Goal: Information Seeking & Learning: Learn about a topic

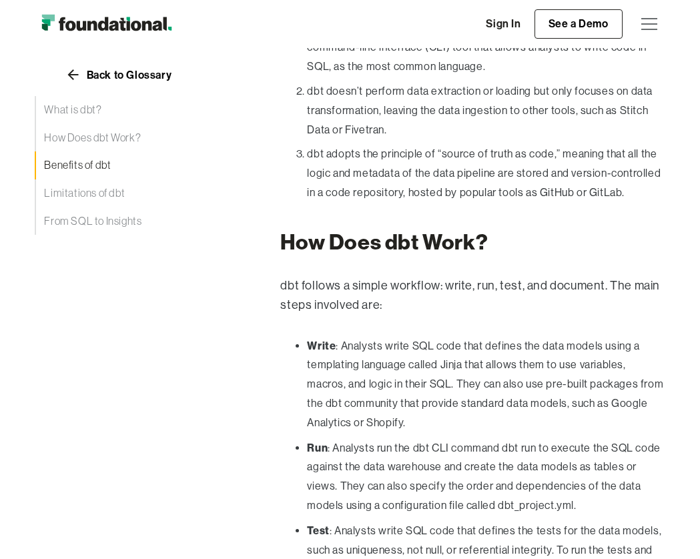
click at [104, 166] on link "Benefits of dbt" at bounding box center [131, 165] width 192 height 28
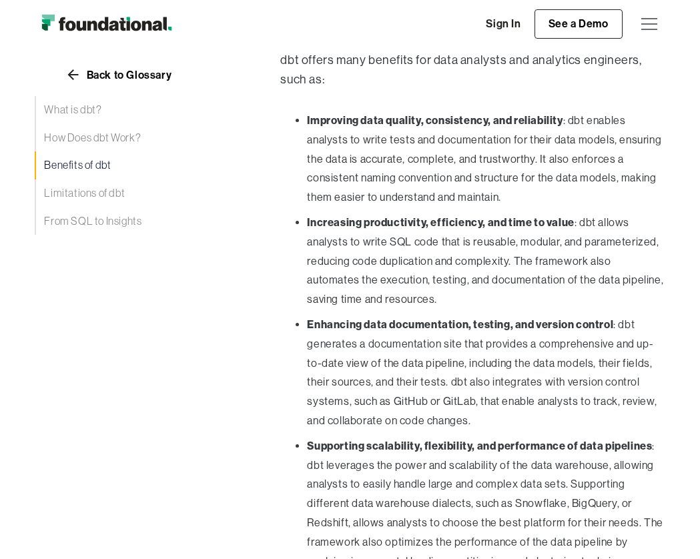
scroll to position [1717, 0]
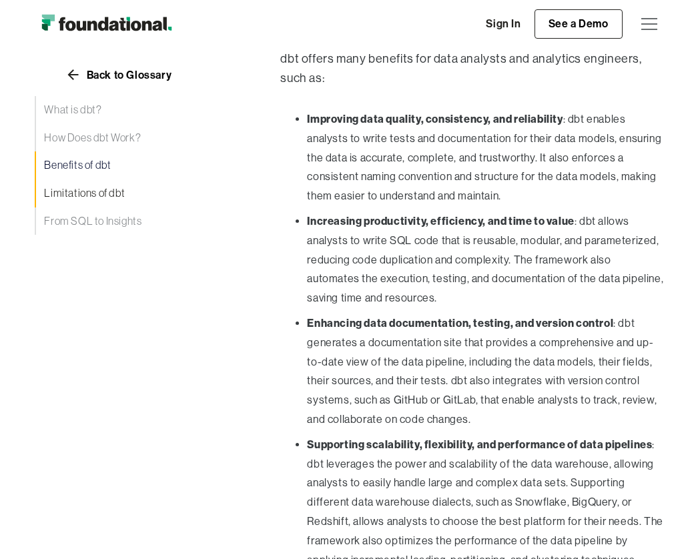
click at [107, 195] on link "Limitations of dbt" at bounding box center [131, 193] width 192 height 28
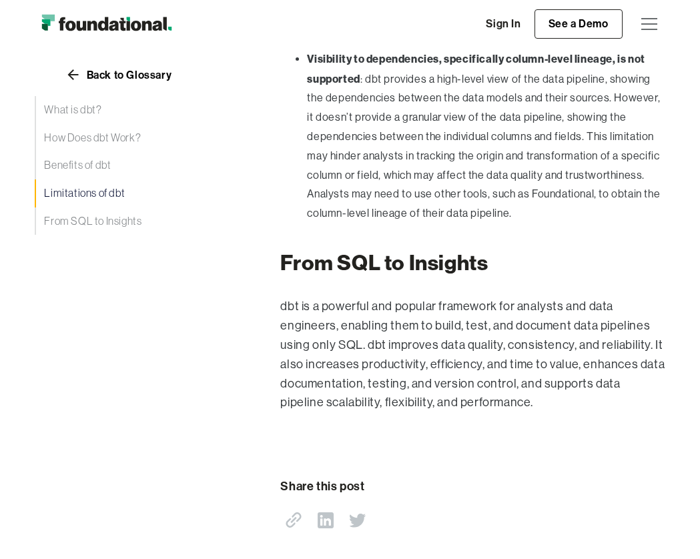
scroll to position [2575, 0]
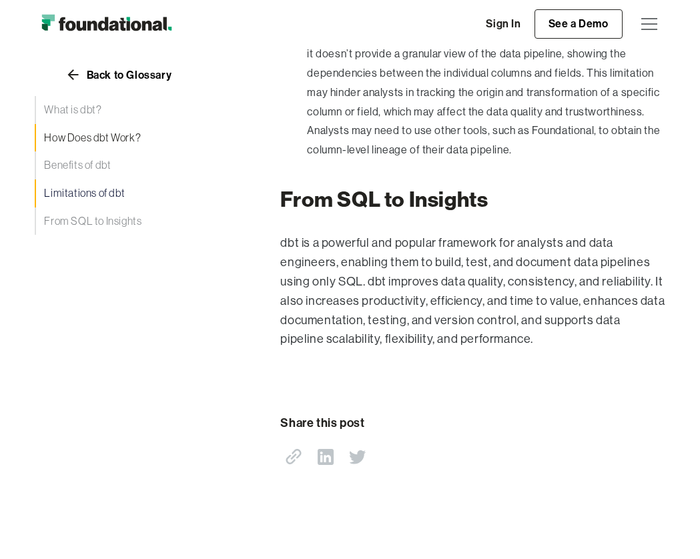
click at [83, 133] on link "How Does dbt Work?" at bounding box center [131, 138] width 192 height 28
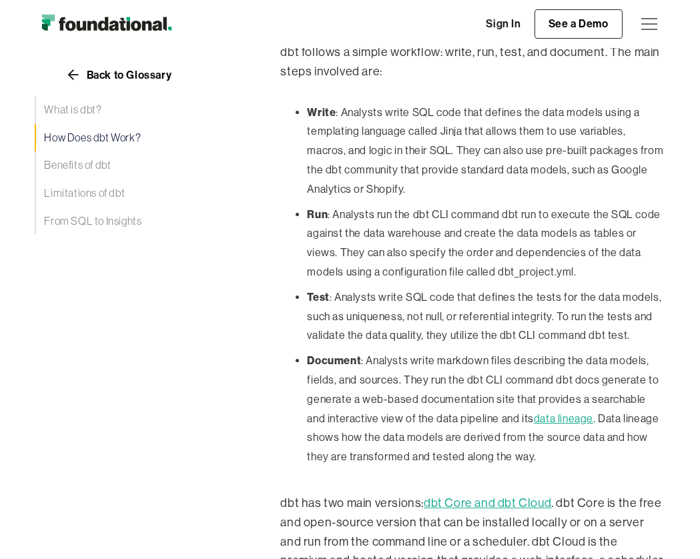
scroll to position [1105, 0]
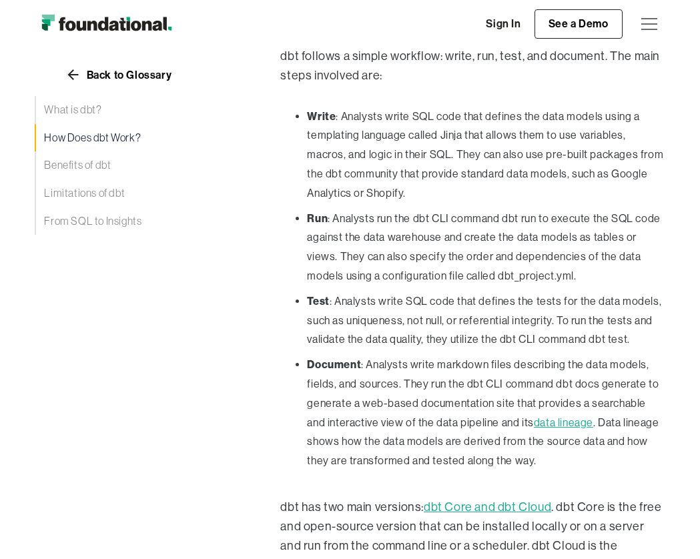
click at [412, 230] on li "Run : Analysts run the dbt CLI command dbt run to execute the SQL code against …" at bounding box center [486, 247] width 358 height 77
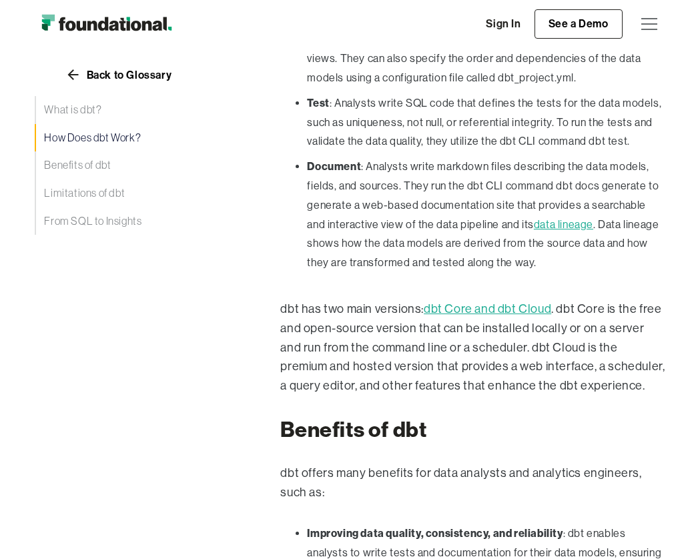
scroll to position [1305, 0]
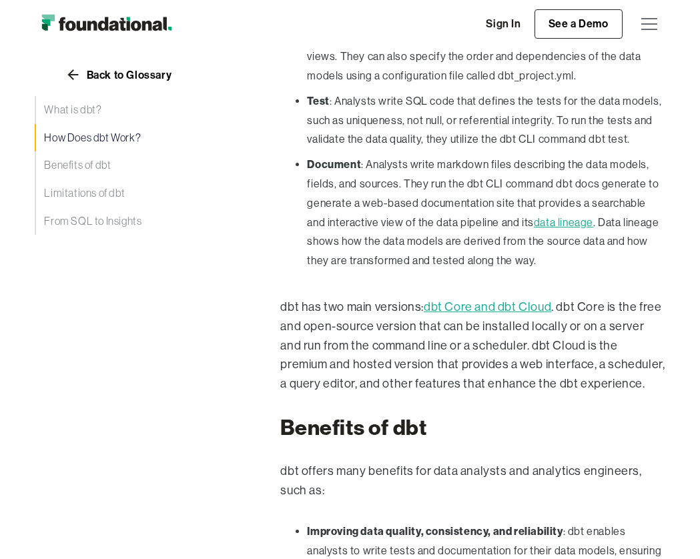
click at [478, 300] on link "dbt Core and dbt Cloud" at bounding box center [487, 306] width 127 height 13
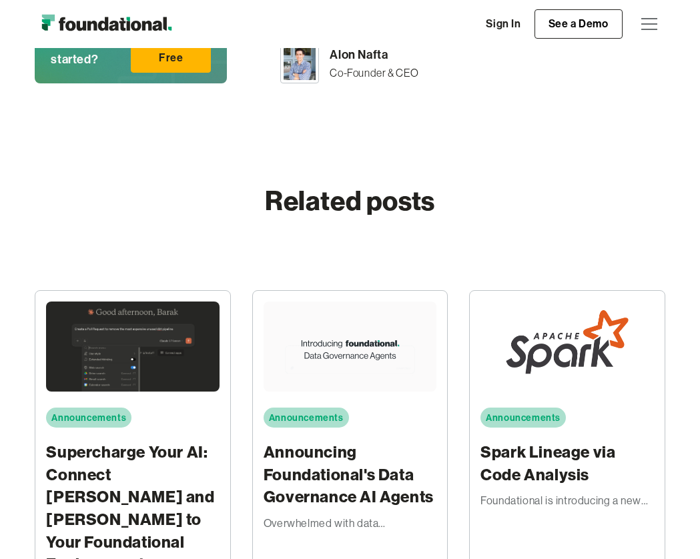
scroll to position [5403, 0]
